Goal: Task Accomplishment & Management: Use online tool/utility

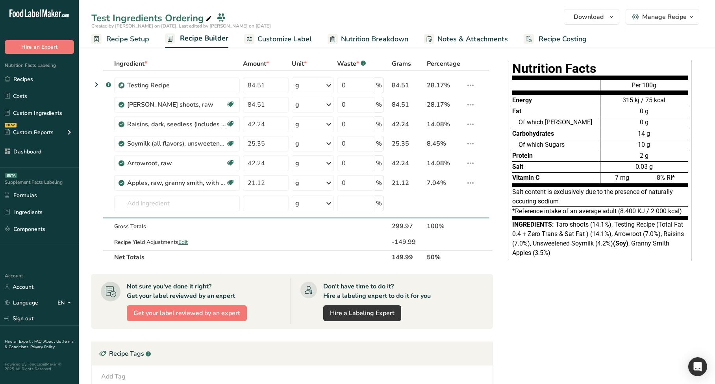
click at [287, 38] on span "Customize Label" at bounding box center [284, 39] width 54 height 11
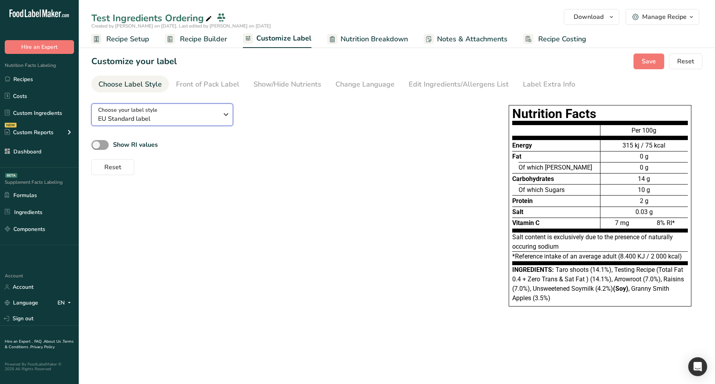
click at [144, 116] on span "EU Standard label" at bounding box center [158, 118] width 120 height 9
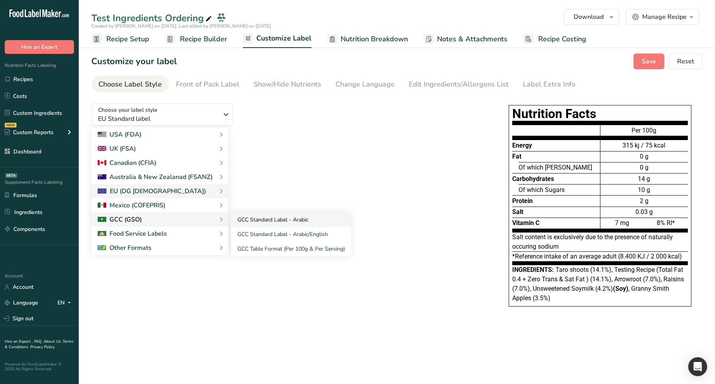
click at [265, 220] on link "GCC Standard Label - Arabic" at bounding box center [291, 220] width 120 height 15
checkbox input "true"
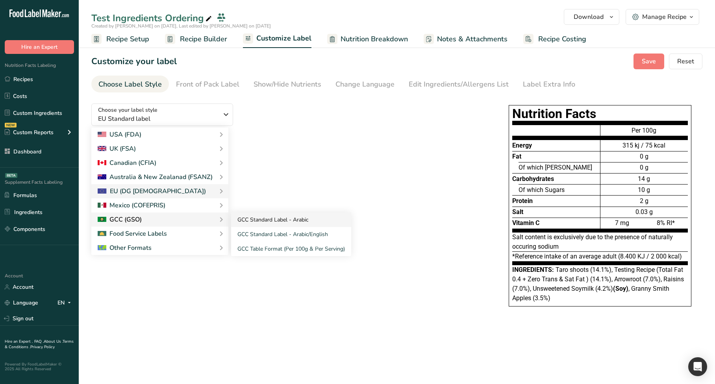
checkbox input "true"
checkbox input "false"
checkbox input "true"
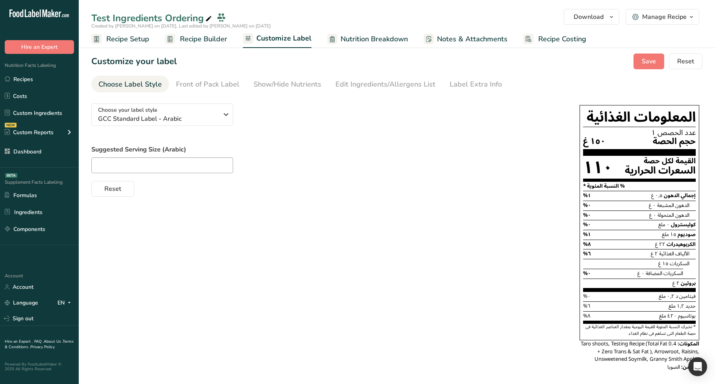
click at [285, 257] on div "Choose your label style GCC Standard Label - Arabic USA (FDA) Standard FDA labe…" at bounding box center [396, 238] width 611 height 282
drag, startPoint x: 297, startPoint y: 248, endPoint x: 231, endPoint y: 136, distance: 129.8
click at [296, 248] on div "Choose your label style GCC Standard Label - Arabic USA (FDA) Standard FDA labe…" at bounding box center [396, 238] width 611 height 282
click at [295, 85] on div "Show/Hide Nutrients" at bounding box center [288, 84] width 68 height 11
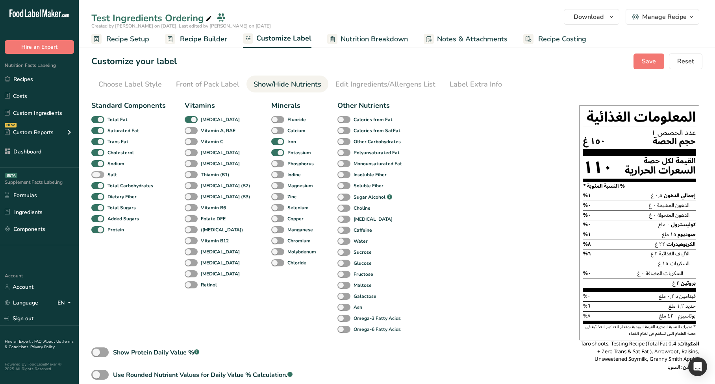
click at [100, 174] on span at bounding box center [97, 174] width 13 height 7
click at [96, 174] on input "Salt" at bounding box center [93, 174] width 5 height 5
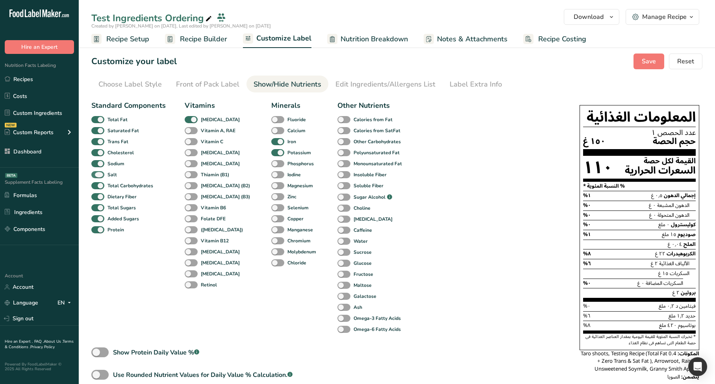
click at [100, 174] on span at bounding box center [97, 174] width 13 height 7
click at [96, 174] on input "Salt" at bounding box center [93, 174] width 5 height 5
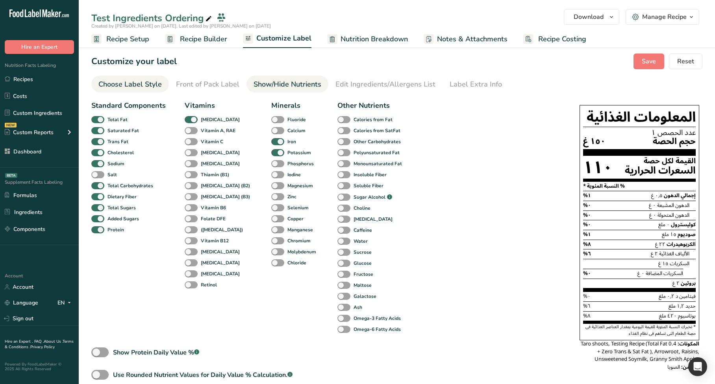
click at [143, 86] on div "Choose Label Style" at bounding box center [129, 84] width 63 height 11
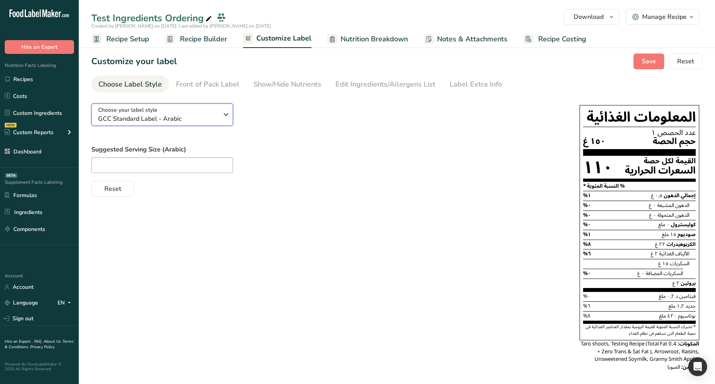
click at [180, 118] on span "GCC Standard Label - Arabic" at bounding box center [158, 118] width 120 height 9
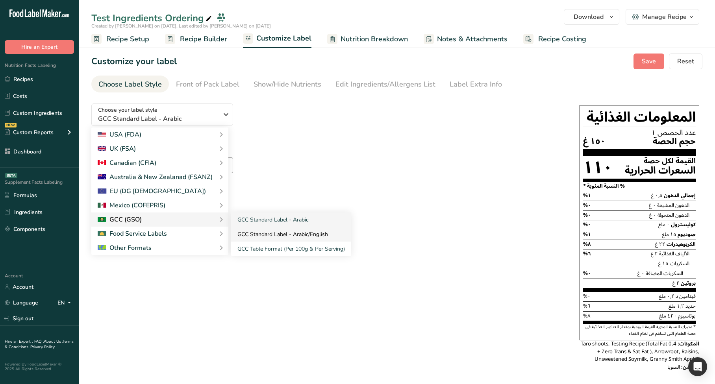
click at [271, 232] on link "GCC Standard Label - Arabic/English" at bounding box center [291, 234] width 120 height 15
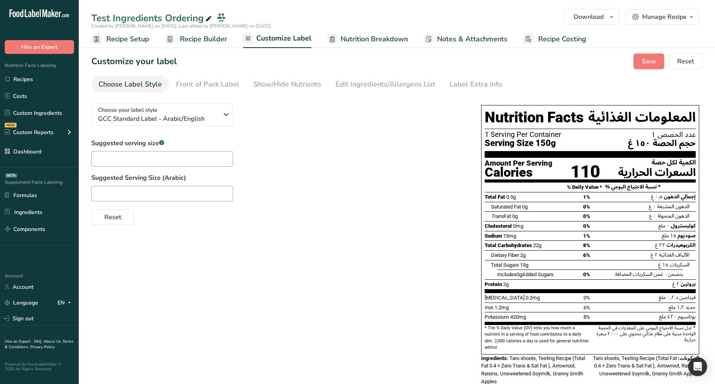
click at [297, 220] on div "Reset" at bounding box center [278, 215] width 374 height 19
click at [274, 85] on div "Show/Hide Nutrients" at bounding box center [288, 84] width 68 height 11
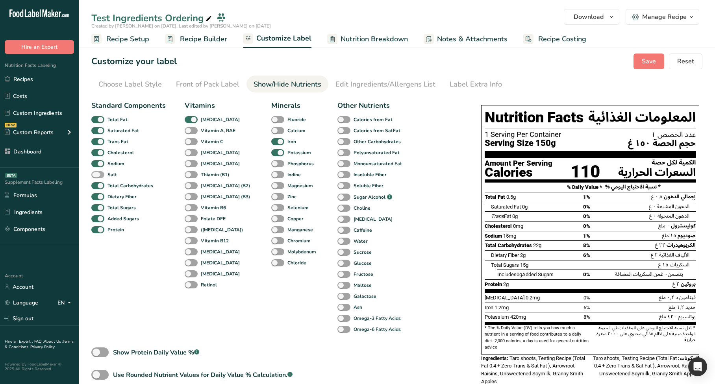
click at [102, 176] on span at bounding box center [97, 174] width 13 height 7
click at [96, 176] on input "Salt" at bounding box center [93, 174] width 5 height 5
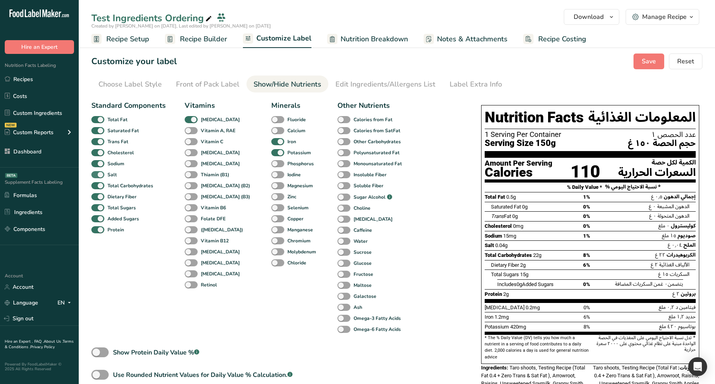
click at [102, 176] on span at bounding box center [97, 174] width 13 height 7
click at [96, 176] on input "Salt" at bounding box center [93, 174] width 5 height 5
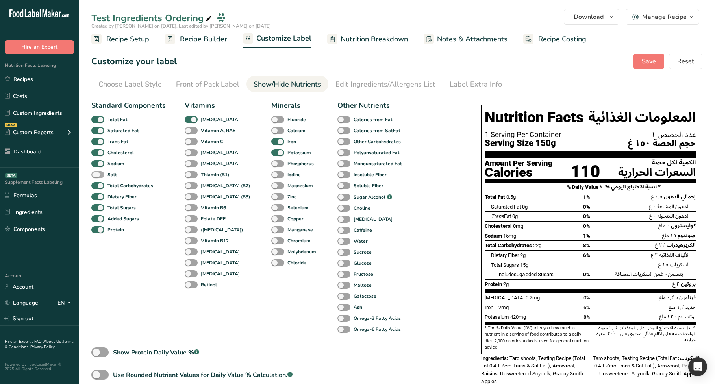
click at [102, 176] on span at bounding box center [97, 174] width 13 height 7
click at [96, 176] on input "Salt" at bounding box center [93, 174] width 5 height 5
checkbox input "true"
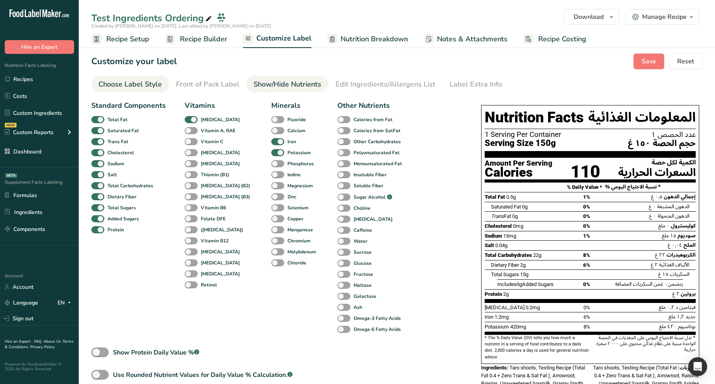
click at [143, 85] on div "Choose Label Style" at bounding box center [129, 84] width 63 height 11
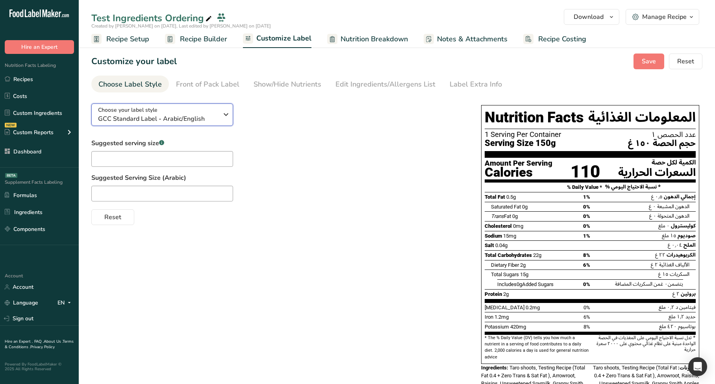
click at [184, 122] on span "GCC Standard Label - Arabic/English" at bounding box center [158, 118] width 120 height 9
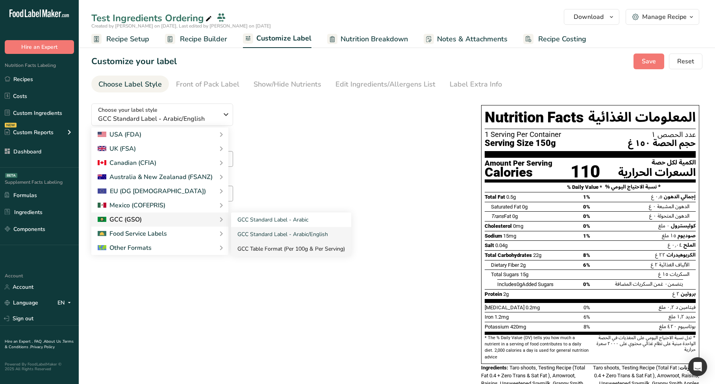
click at [294, 246] on link "GCC Table Format (Per 100g & Per Serving)" at bounding box center [291, 249] width 120 height 15
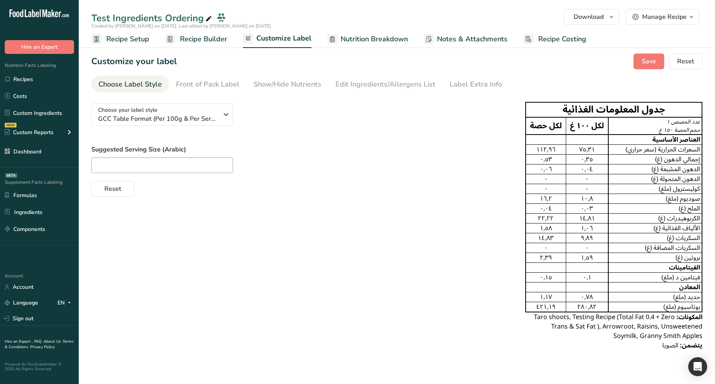
drag, startPoint x: 285, startPoint y: 81, endPoint x: 244, endPoint y: 148, distance: 78.3
click at [285, 81] on div "Show/Hide Nutrients" at bounding box center [288, 84] width 68 height 11
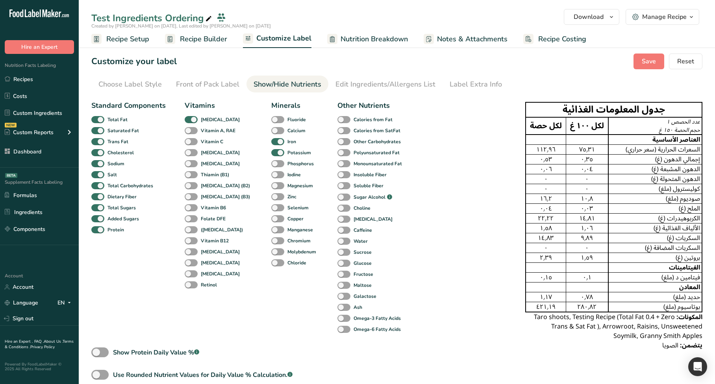
drag, startPoint x: 696, startPoint y: 211, endPoint x: 669, endPoint y: 211, distance: 26.8
click at [669, 211] on tbody "عدد الحصص ١ حجم الحصة ١٥٠ غ لكل ١٠٠ غ لكل حصة العناصر الأساسية السعرات الحرارية…" at bounding box center [614, 214] width 176 height 195
drag, startPoint x: 596, startPoint y: 210, endPoint x: 559, endPoint y: 209, distance: 37.4
click at [570, 210] on div "٠٫٠٣" at bounding box center [587, 208] width 39 height 9
drag, startPoint x: 559, startPoint y: 209, endPoint x: 531, endPoint y: 208, distance: 27.6
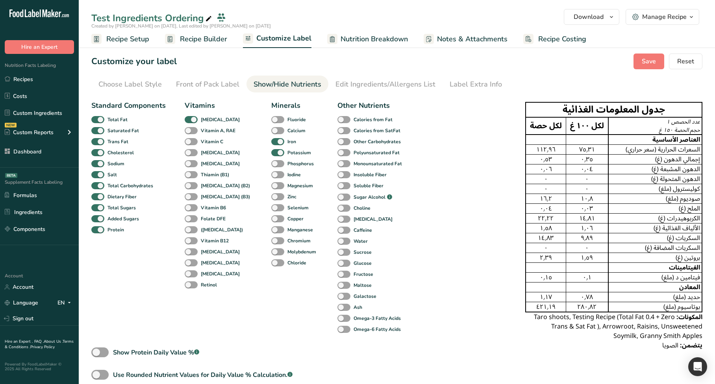
click at [531, 209] on div "٠٫٠٤" at bounding box center [545, 208] width 37 height 9
click at [205, 42] on span "Recipe Builder" at bounding box center [203, 39] width 47 height 11
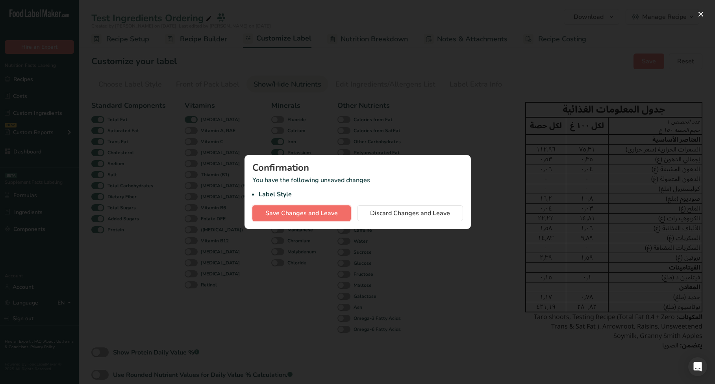
click at [324, 217] on span "Save Changes and Leave" at bounding box center [301, 213] width 72 height 9
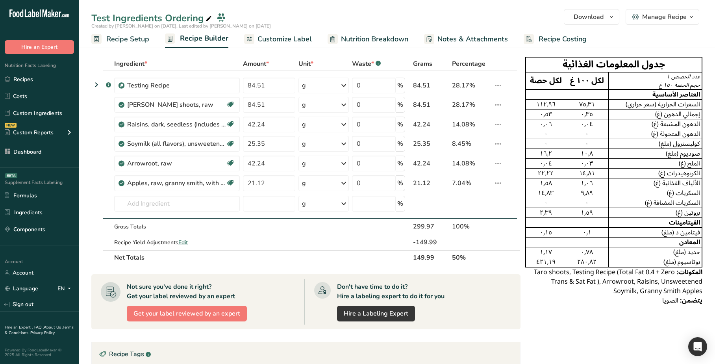
click at [290, 40] on span "Customize Label" at bounding box center [284, 39] width 54 height 11
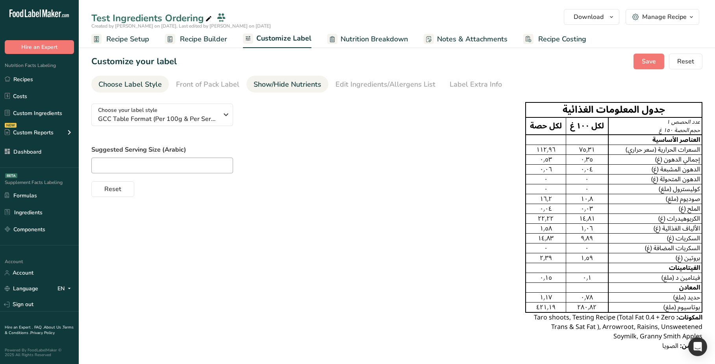
click at [279, 83] on div "Show/Hide Nutrients" at bounding box center [288, 84] width 68 height 11
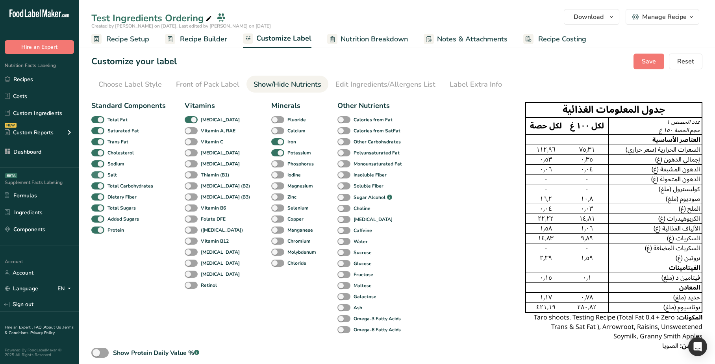
click at [102, 176] on span at bounding box center [97, 174] width 13 height 7
click at [96, 176] on input "Salt" at bounding box center [93, 174] width 5 height 5
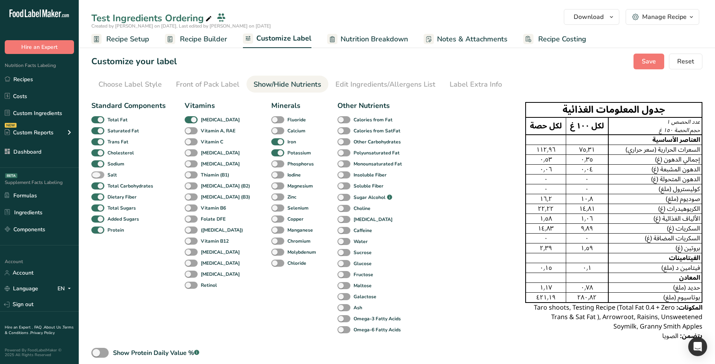
click at [102, 174] on span at bounding box center [97, 174] width 13 height 7
click at [96, 174] on input "Salt" at bounding box center [93, 174] width 5 height 5
checkbox input "true"
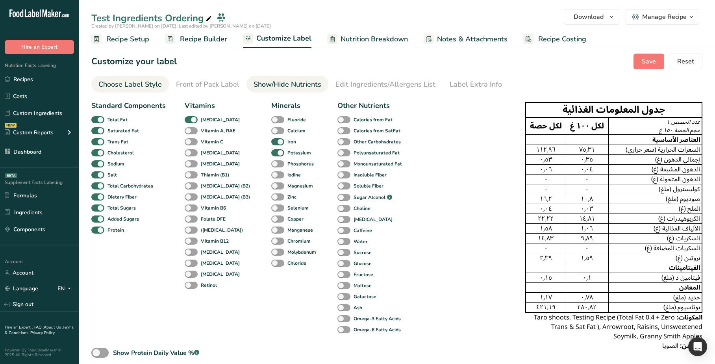
click at [136, 91] on link "Choose Label Style" at bounding box center [129, 85] width 63 height 18
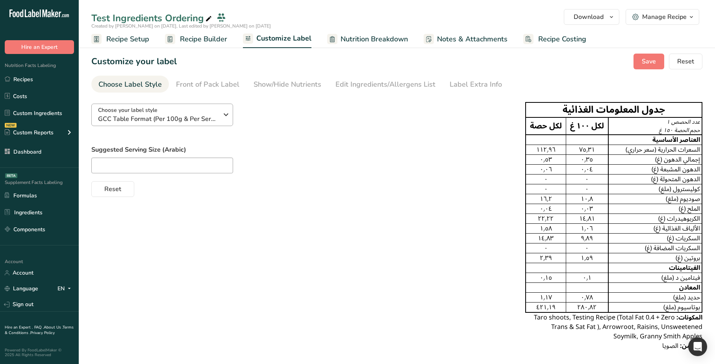
click at [206, 126] on div "Choose your label style GCC Table Format (Per 100g & Per Serving) USA (FDA) Sta…" at bounding box center [301, 147] width 421 height 100
click at [205, 120] on span "GCC Table Format (Per 100g & Per Serving)" at bounding box center [158, 118] width 120 height 9
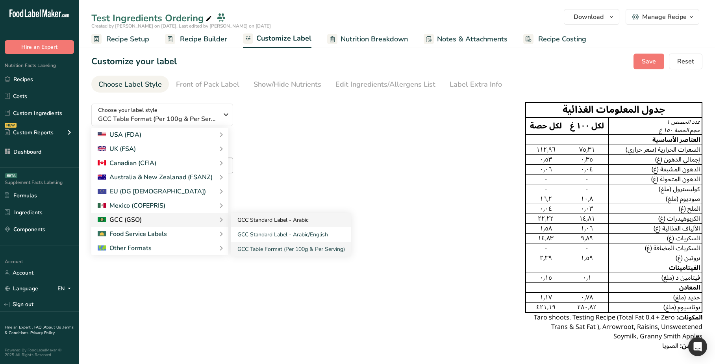
click at [306, 224] on link "GCC Standard Label - Arabic" at bounding box center [291, 220] width 120 height 15
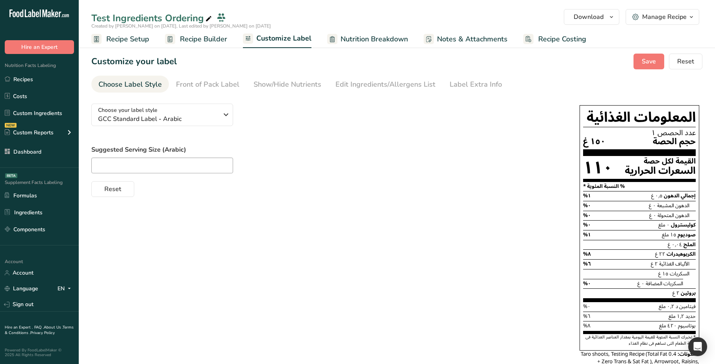
click at [188, 39] on span "Recipe Builder" at bounding box center [203, 39] width 47 height 11
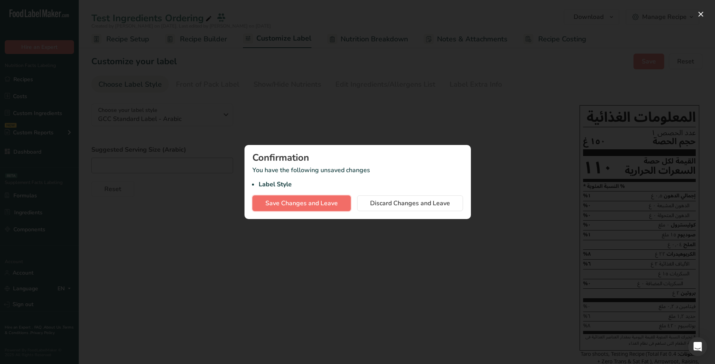
click at [327, 203] on span "Save Changes and Leave" at bounding box center [301, 202] width 72 height 9
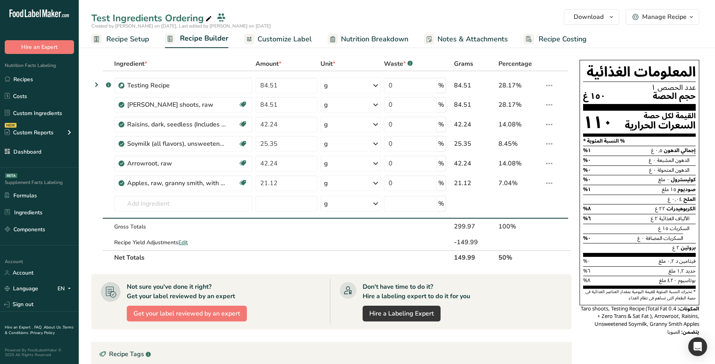
click at [555, 320] on section "Ingredient * Amount * Unit * Waste * .a-a{fill:#347362;}.b-a{fill:#fff;} Grams …" at bounding box center [331, 286] width 480 height 458
